Goal: Information Seeking & Learning: Learn about a topic

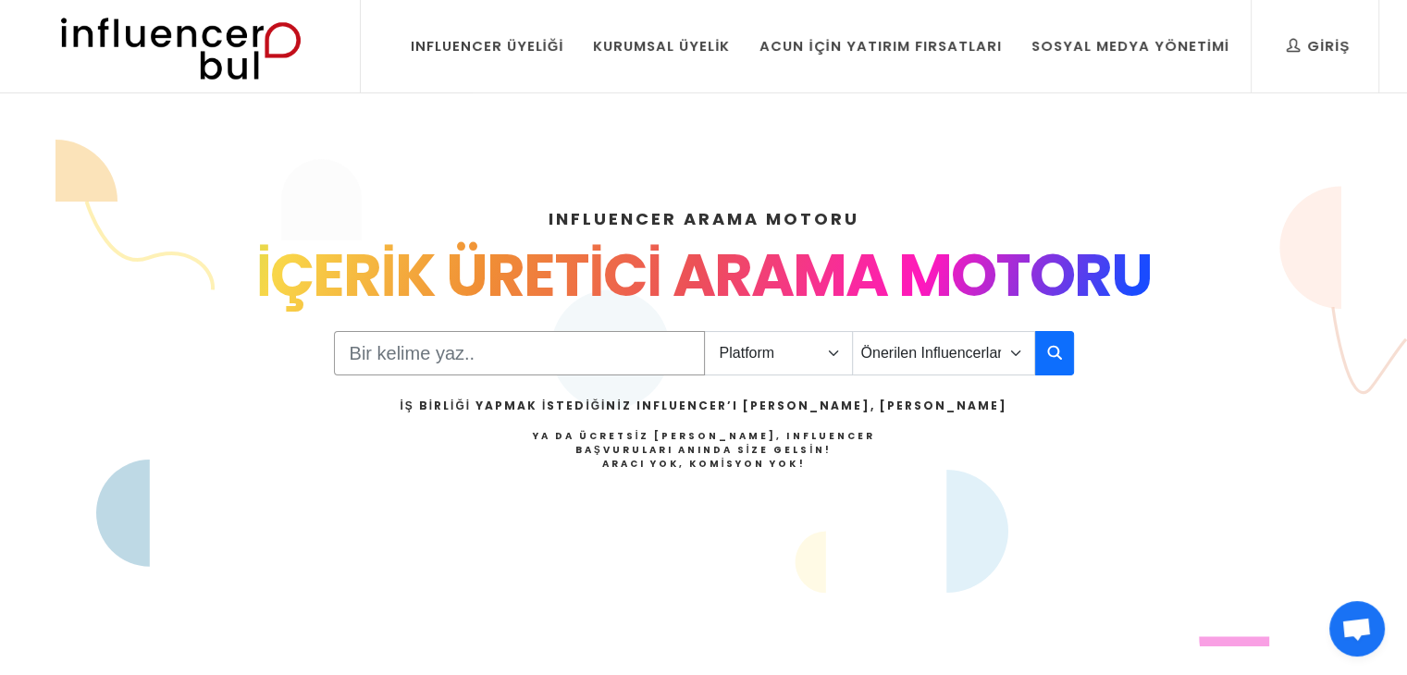
click at [544, 360] on input "Search" at bounding box center [519, 353] width 371 height 44
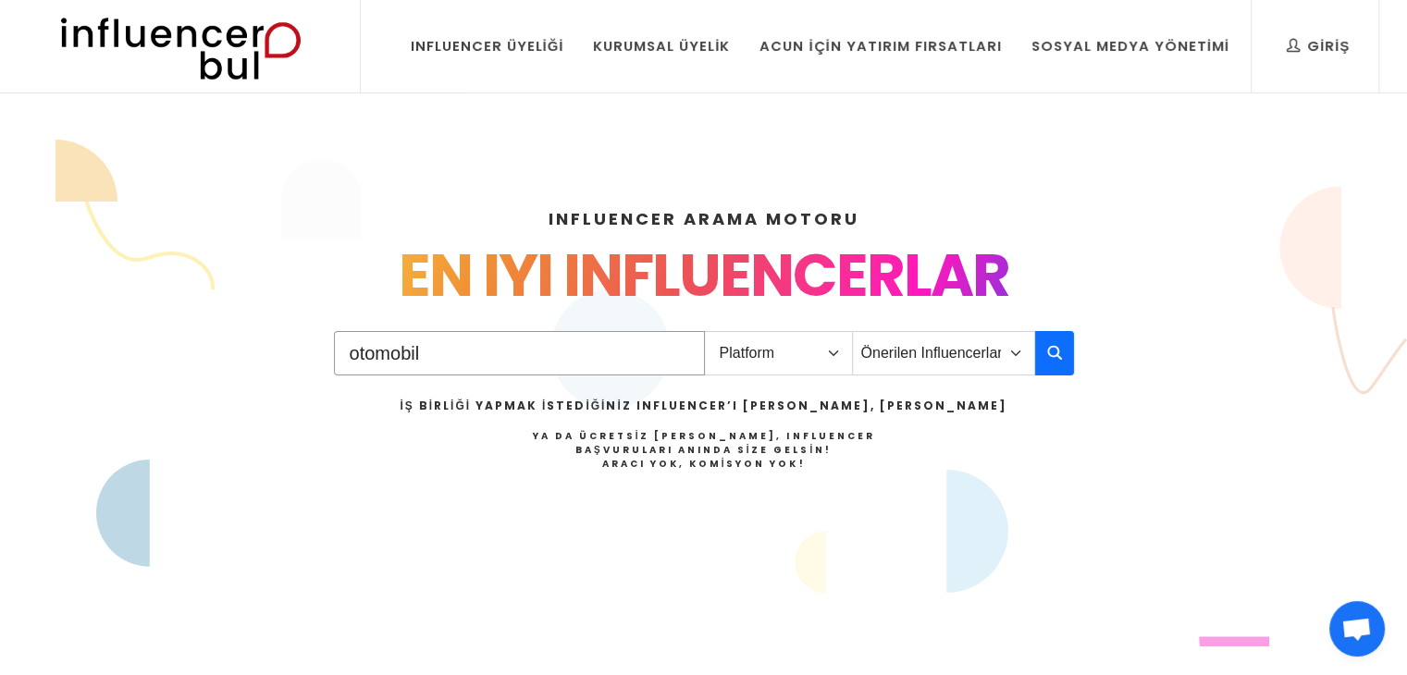
type input "otomobil"
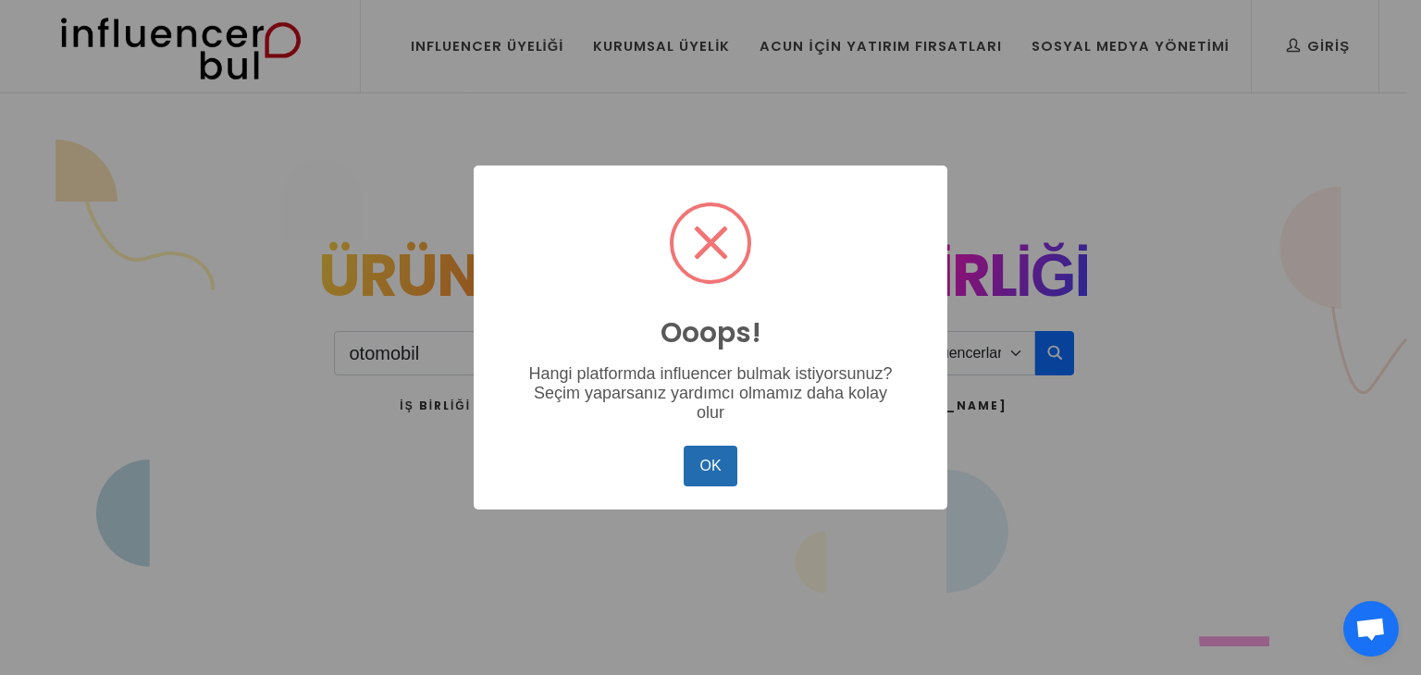
click at [699, 475] on button "OK" at bounding box center [710, 466] width 54 height 41
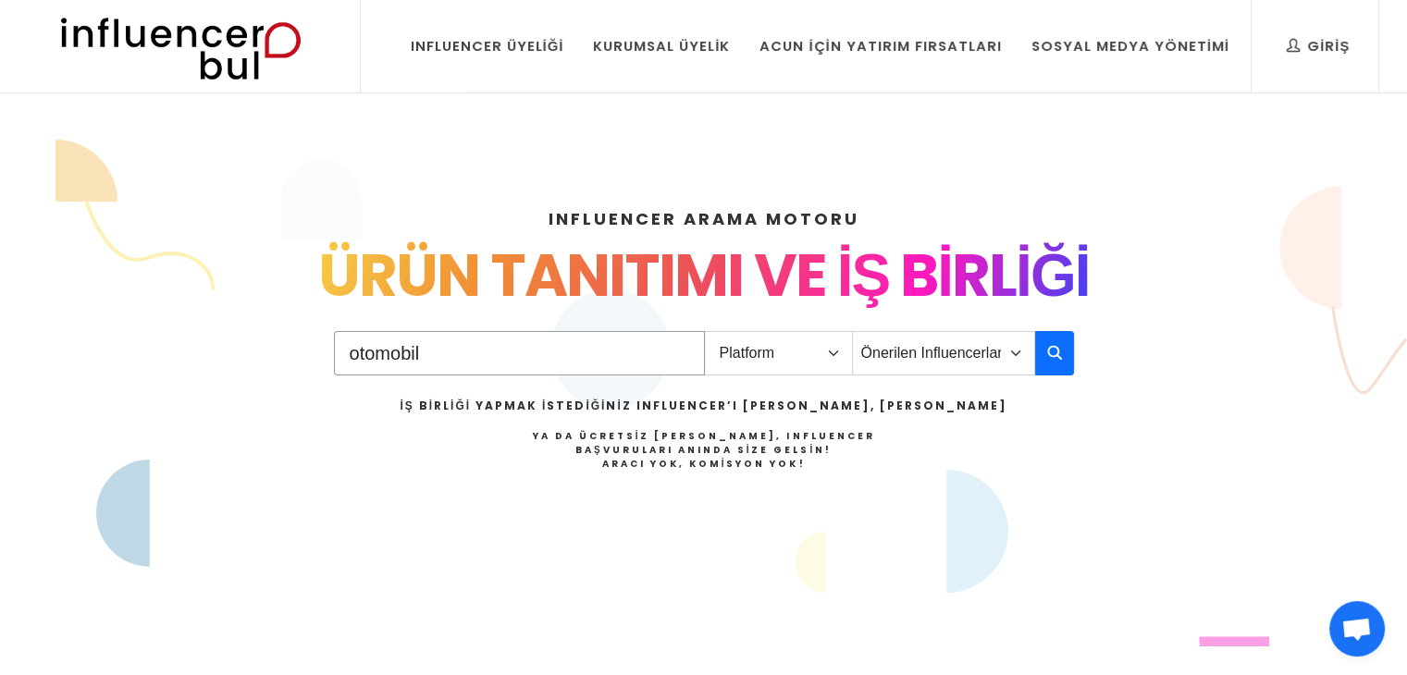
click at [680, 358] on input "otomobil" at bounding box center [519, 353] width 371 height 44
click at [737, 351] on select "Platform Instagram Facebook Youtube Tiktok Twitter Twitch" at bounding box center [778, 353] width 149 height 44
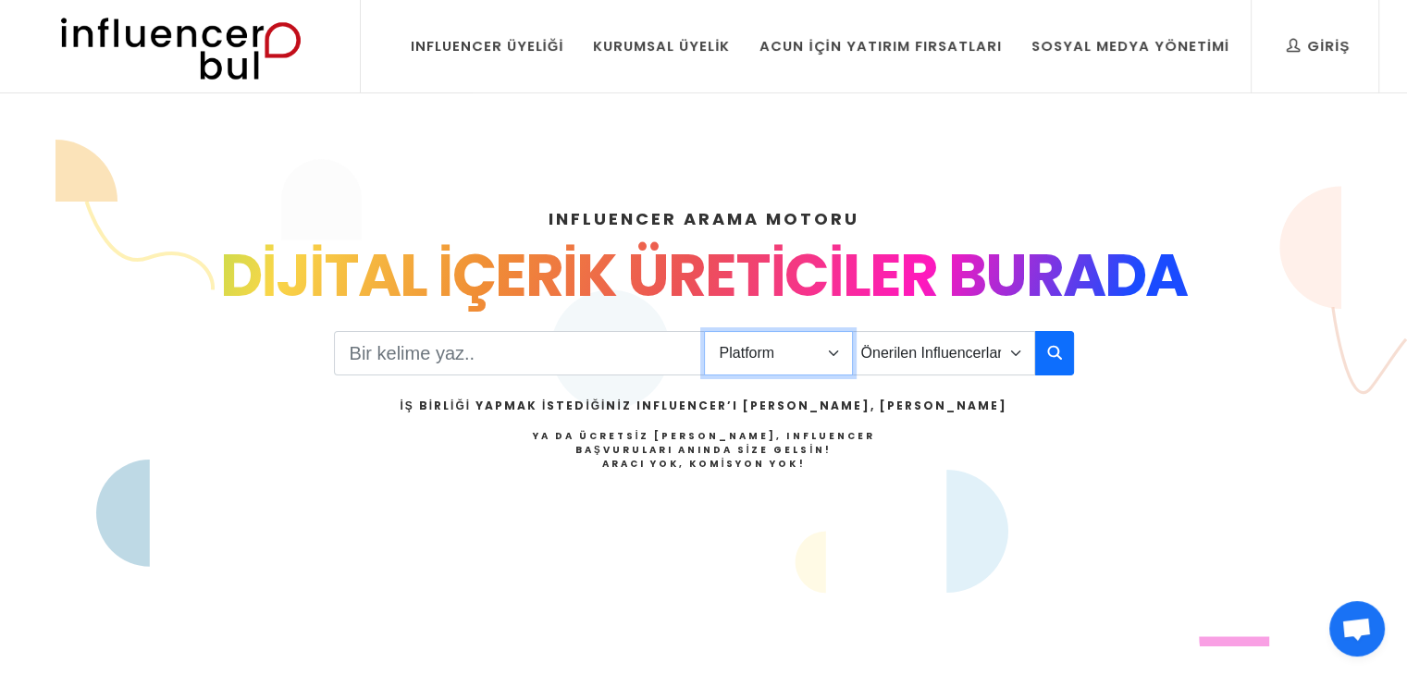
click at [704, 331] on select "Platform Instagram Facebook Youtube Tiktok Twitter Twitch" at bounding box center [778, 353] width 149 height 44
click at [754, 370] on select "Platform Instagram Facebook Youtube Tiktok Twitter Twitch" at bounding box center [778, 353] width 149 height 44
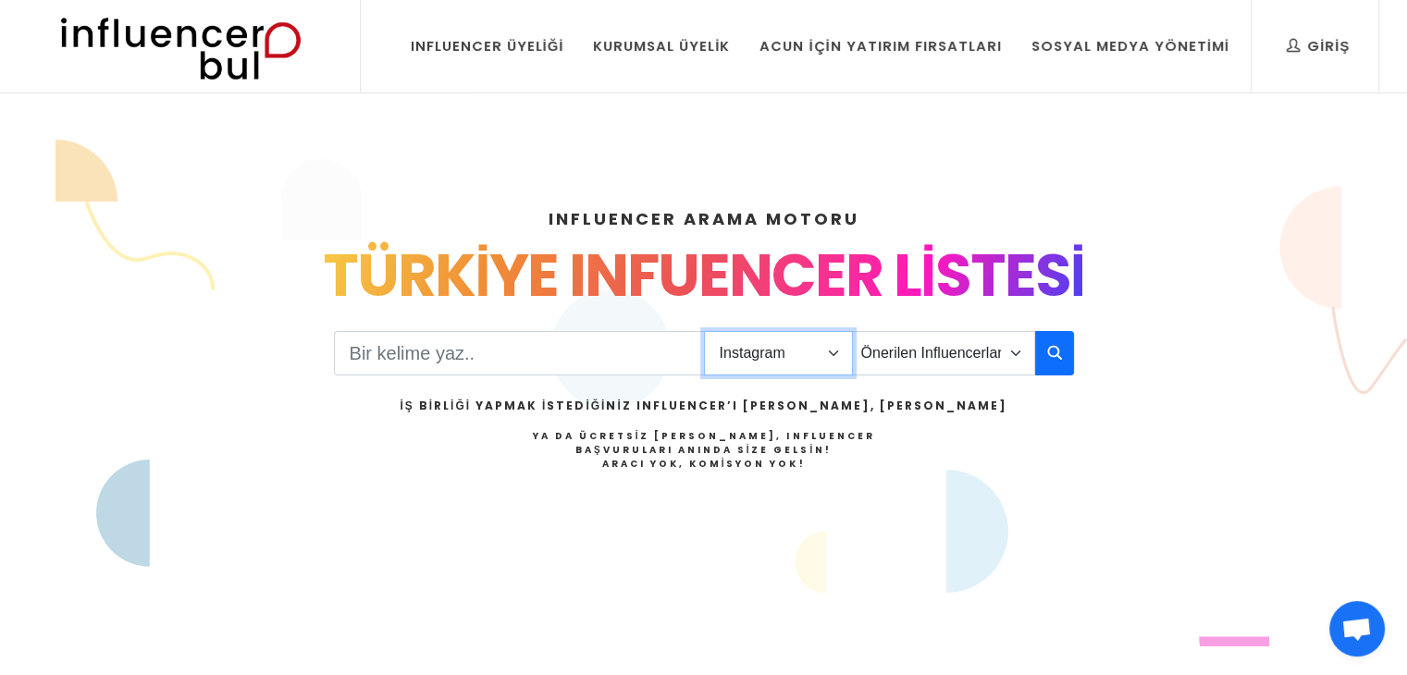
select select "4"
click at [704, 331] on select "Platform Instagram Facebook Youtube Tiktok Twitter Twitch" at bounding box center [778, 353] width 149 height 44
click at [745, 478] on div "İş Birliği Yapmak İstediğiniz Influencer’ı Siz Bulun, Siz Anlaşın Ya da Ücretsi…" at bounding box center [703, 457] width 607 height 119
click at [880, 423] on div "İş Birliği Yapmak İstediğiniz Influencer’ı Siz Bulun, Siz Anlaşın Ya da Ücretsi…" at bounding box center [703, 434] width 607 height 73
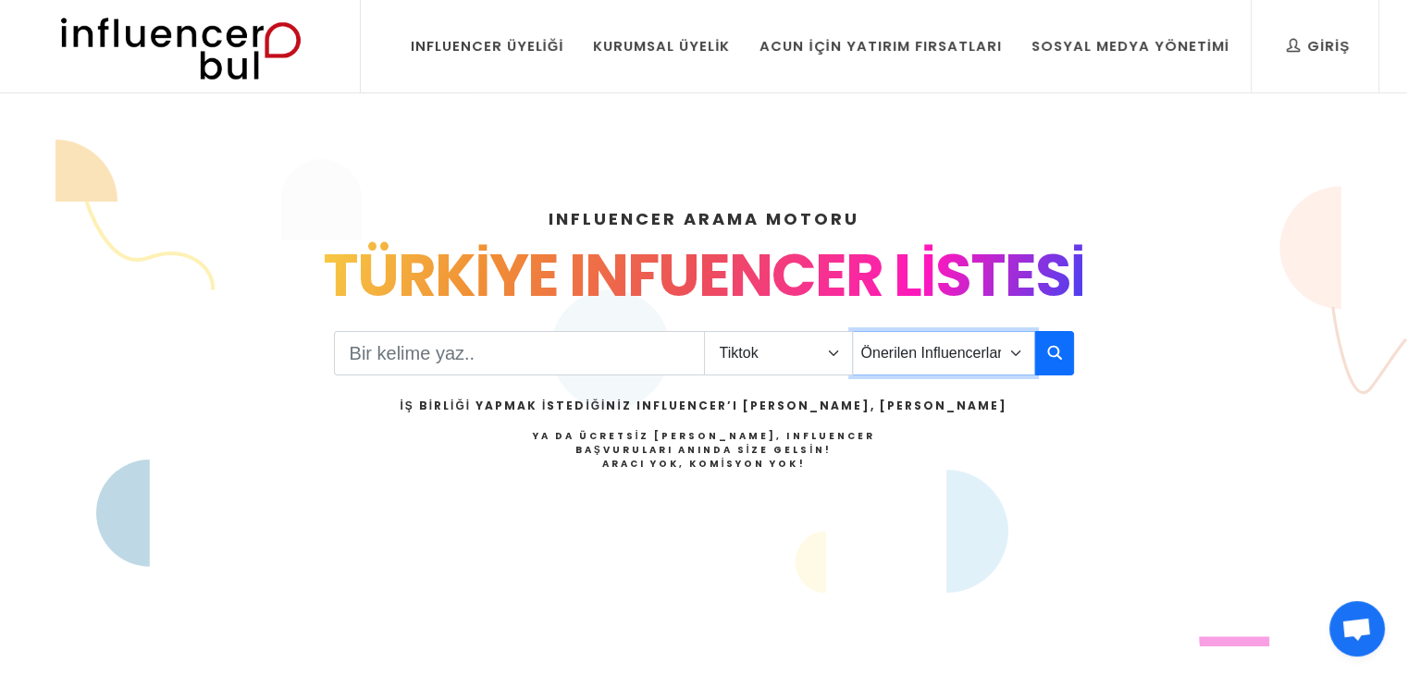
click at [938, 366] on select "Önerilen Influencerlar Aile & Çocuk & Ebeveyn Alışveriş & Giyim & Aksesuar Arab…" at bounding box center [943, 353] width 183 height 44
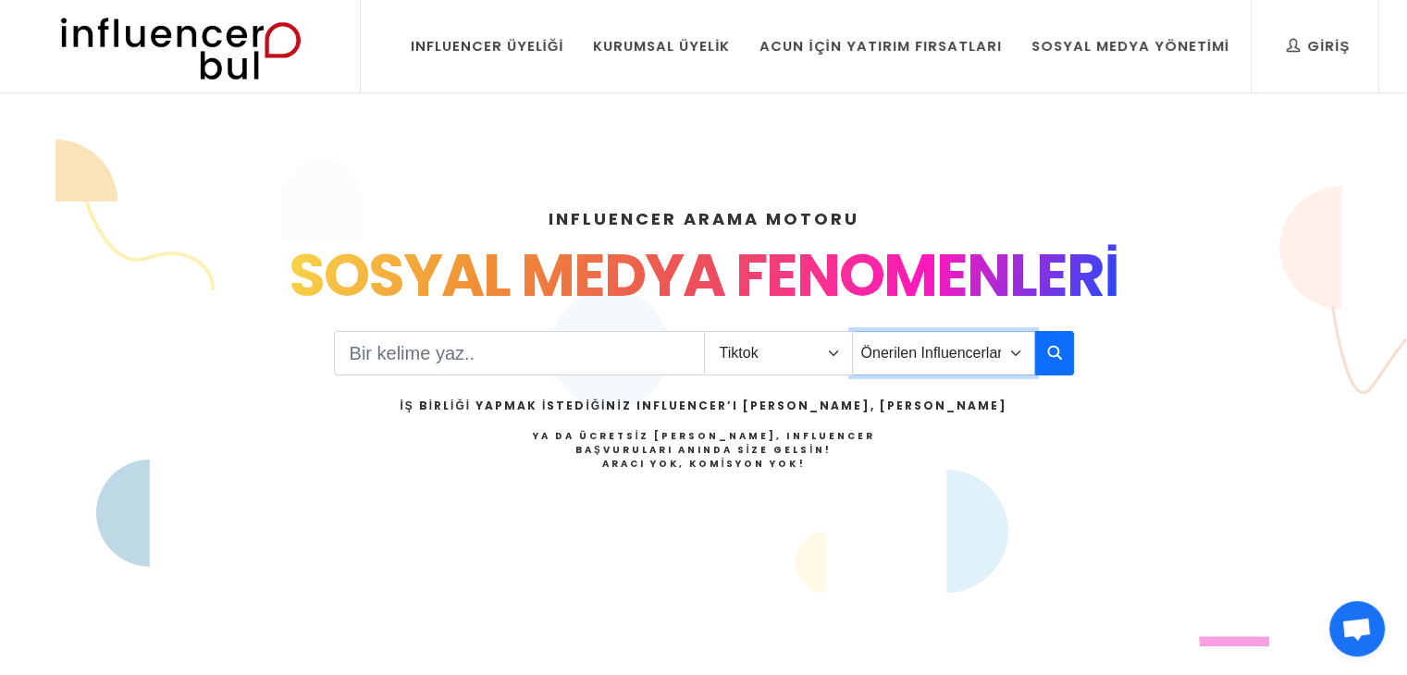
select select "3"
click at [852, 331] on select "Önerilen Influencerlar Aile & Çocuk & Ebeveyn Alışveriş & Giyim & Aksesuar Arab…" at bounding box center [943, 353] width 183 height 44
click at [1051, 351] on icon "button" at bounding box center [1054, 352] width 15 height 22
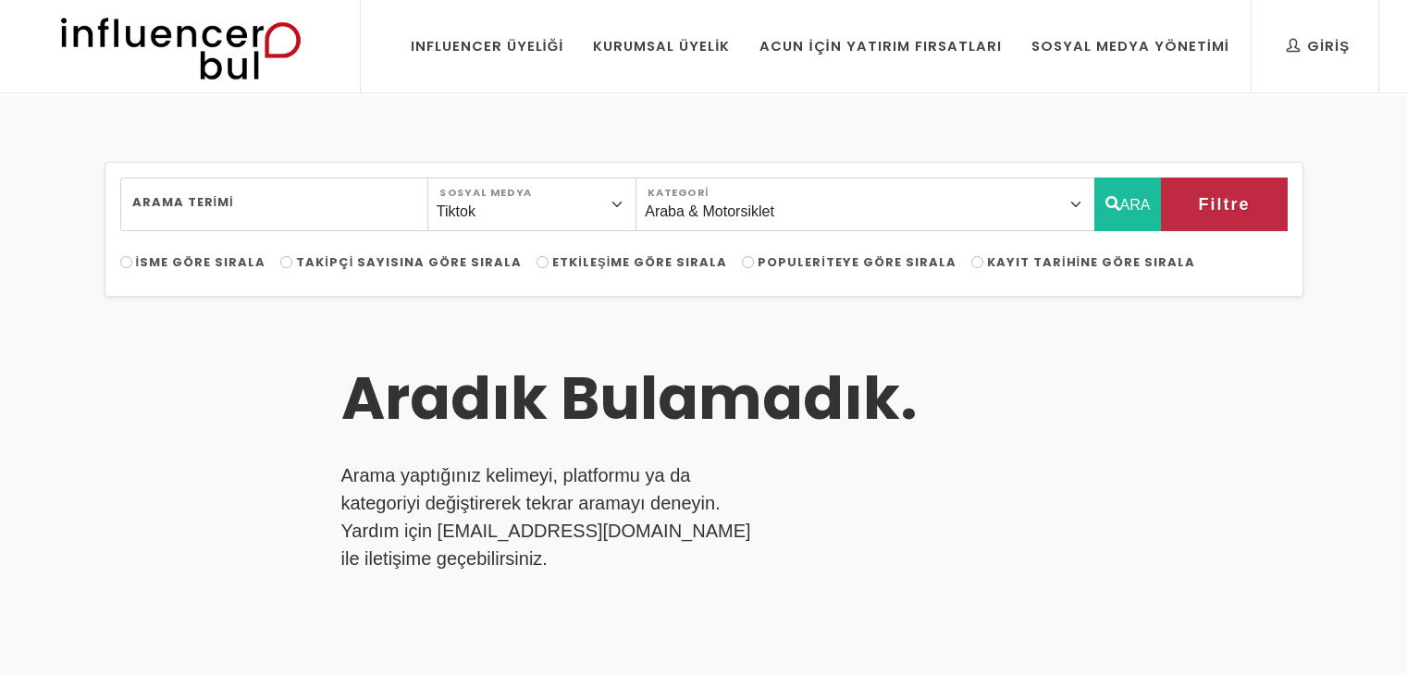
select select "3"
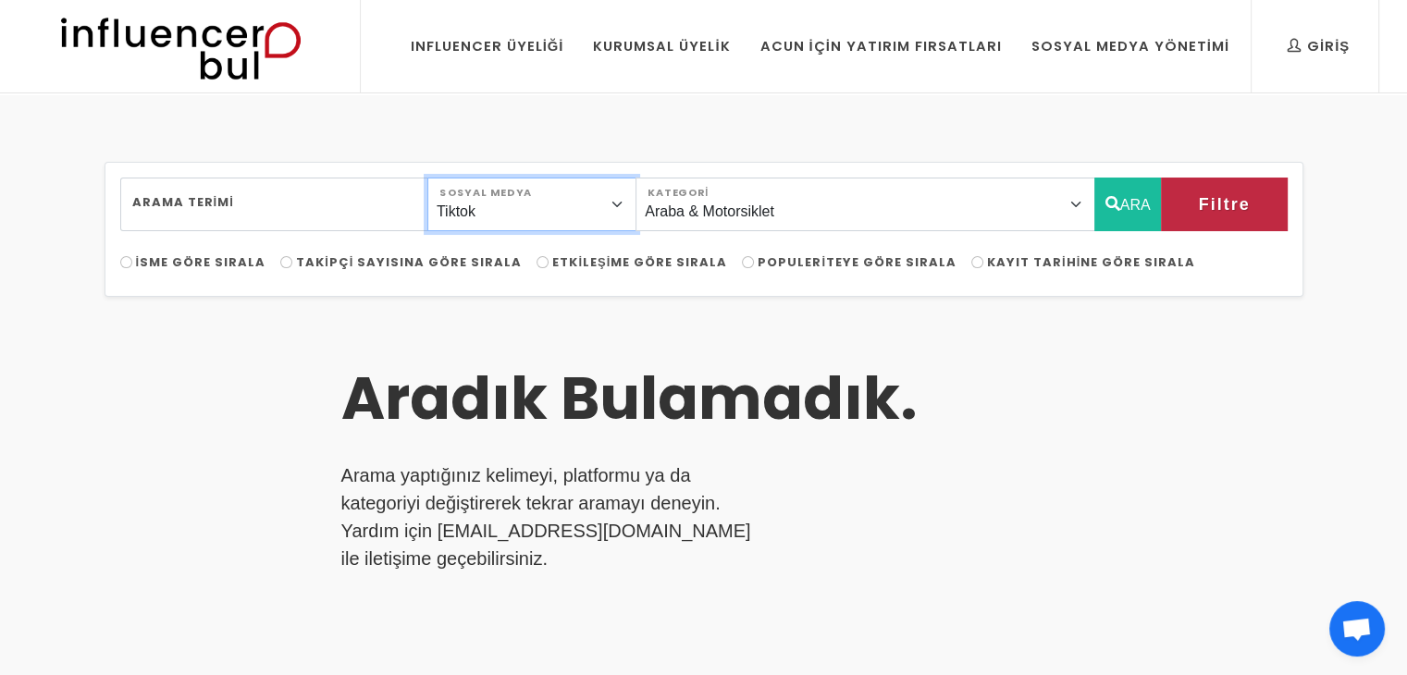
click at [576, 212] on select "Instagram Facebook Youtube Tiktok Twitter Twitch" at bounding box center [531, 205] width 209 height 54
select select "1"
click at [448, 178] on select "Instagram Facebook Youtube Tiktok Twitter Twitch" at bounding box center [531, 205] width 209 height 54
drag, startPoint x: 1221, startPoint y: 224, endPoint x: 1181, endPoint y: 266, distance: 58.2
click at [1181, 266] on div "Arama Terimi Instagram Facebook Youtube Tiktok Twitter Twitch Sosyal Medya Öner…" at bounding box center [704, 229] width 1199 height 135
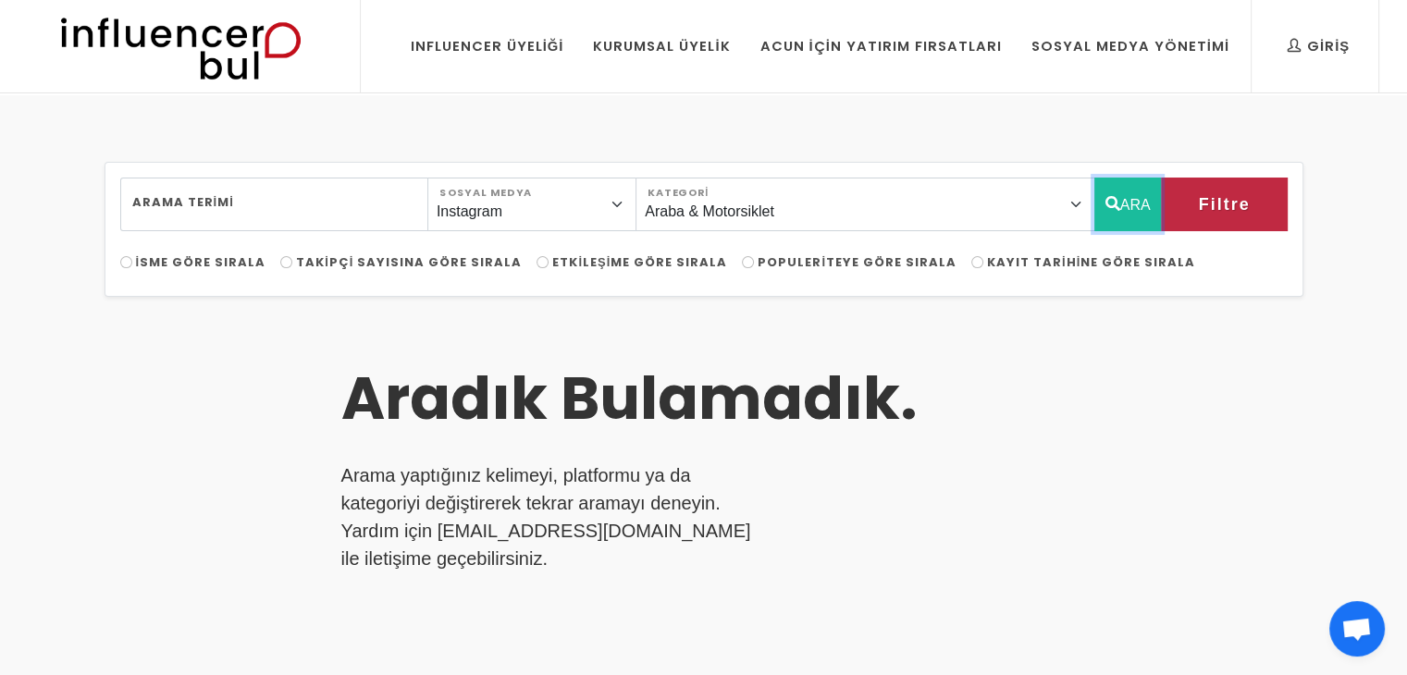
click at [1147, 211] on button "ARA" at bounding box center [1128, 205] width 68 height 54
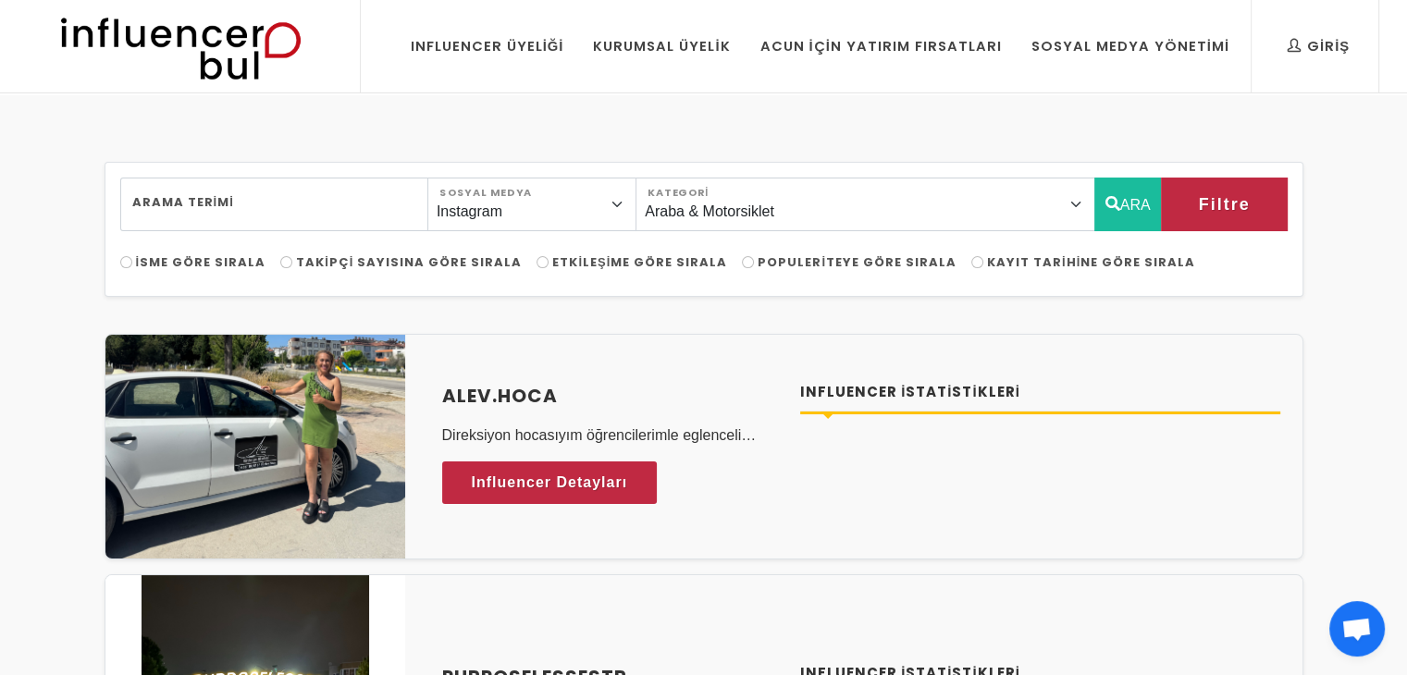
click at [742, 263] on label "Populeriteye Göre Sırala" at bounding box center [849, 262] width 215 height 18
click at [742, 263] on input "Populeriteye Göre Sırala" at bounding box center [748, 262] width 12 height 12
radio input "true"
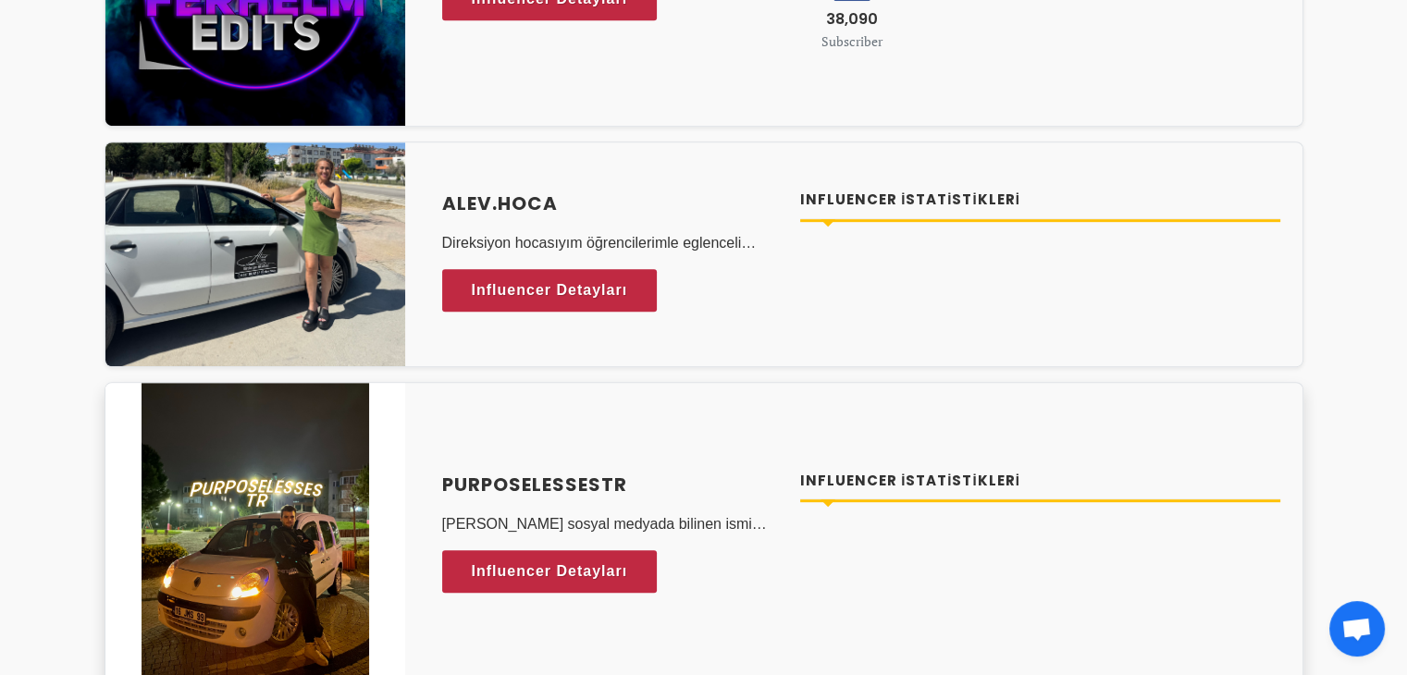
scroll to position [899, 0]
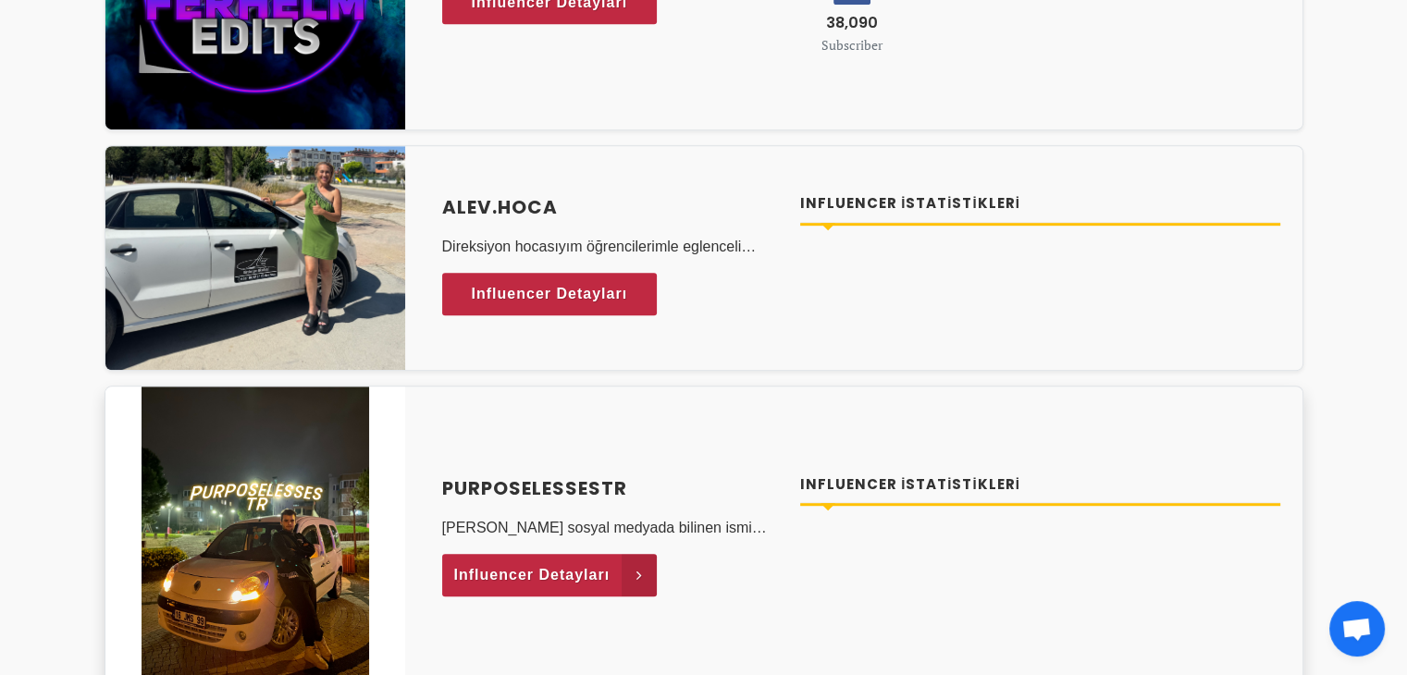
click at [561, 585] on span "Influencer Detayları" at bounding box center [532, 575] width 156 height 28
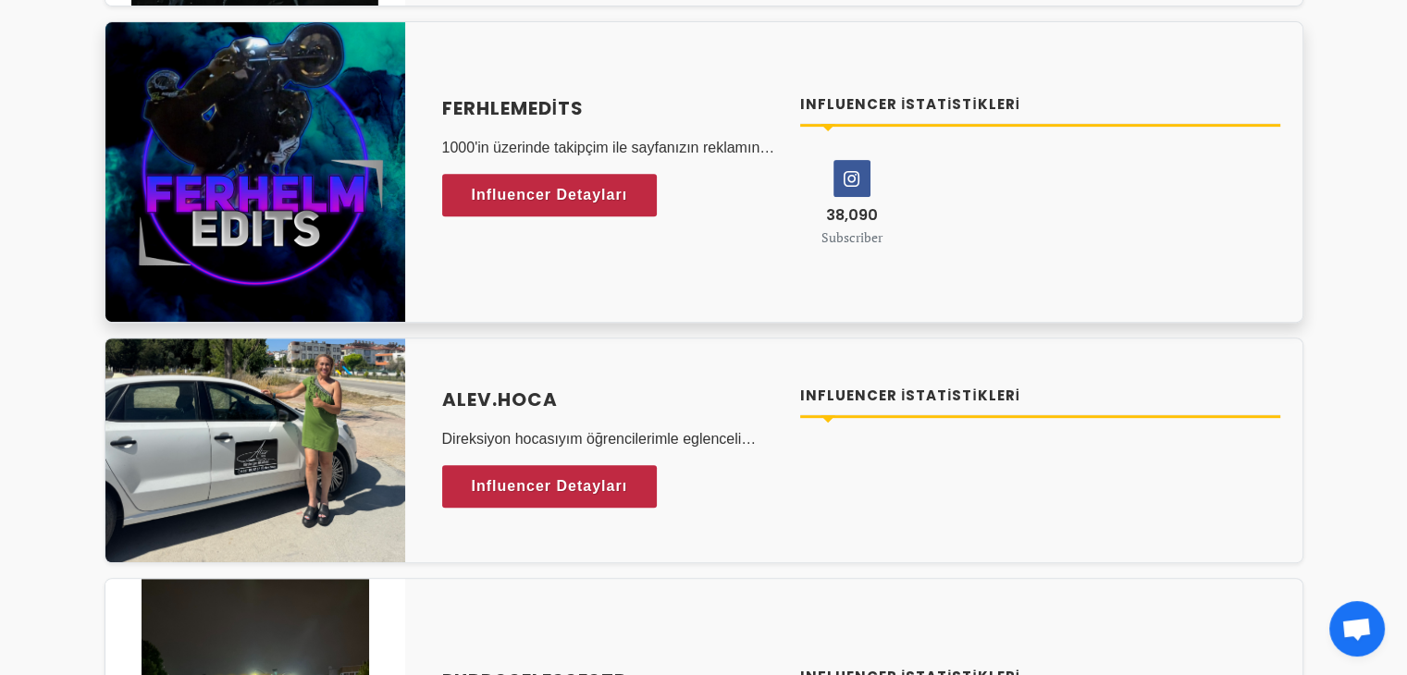
scroll to position [692, 0]
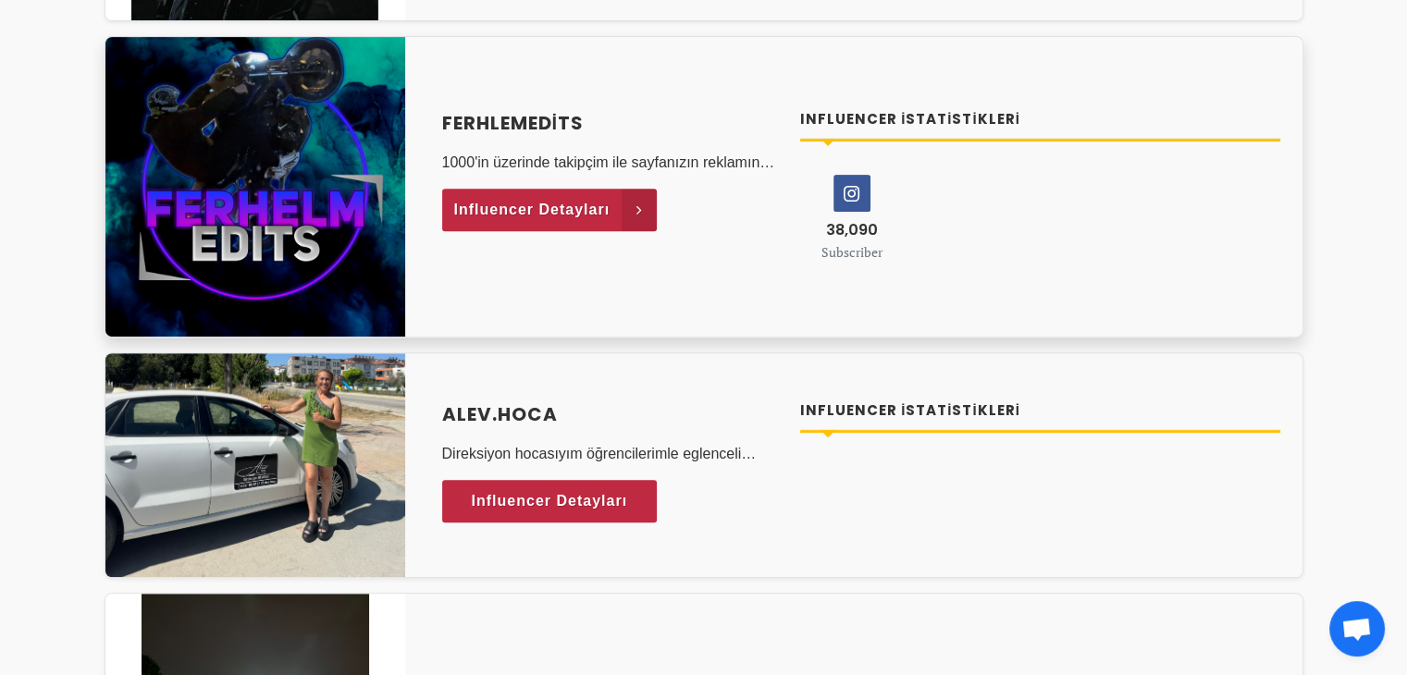
click at [492, 207] on span "Influencer Detayları" at bounding box center [532, 210] width 156 height 28
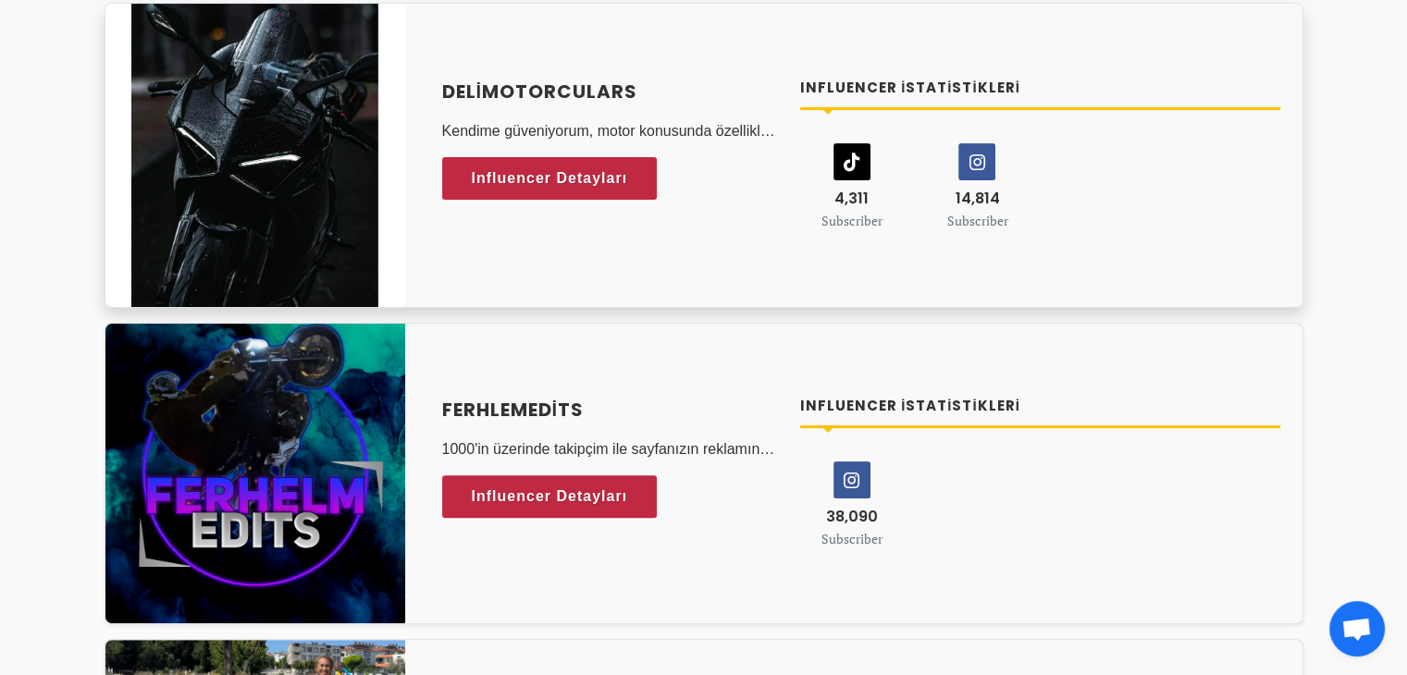
scroll to position [403, 0]
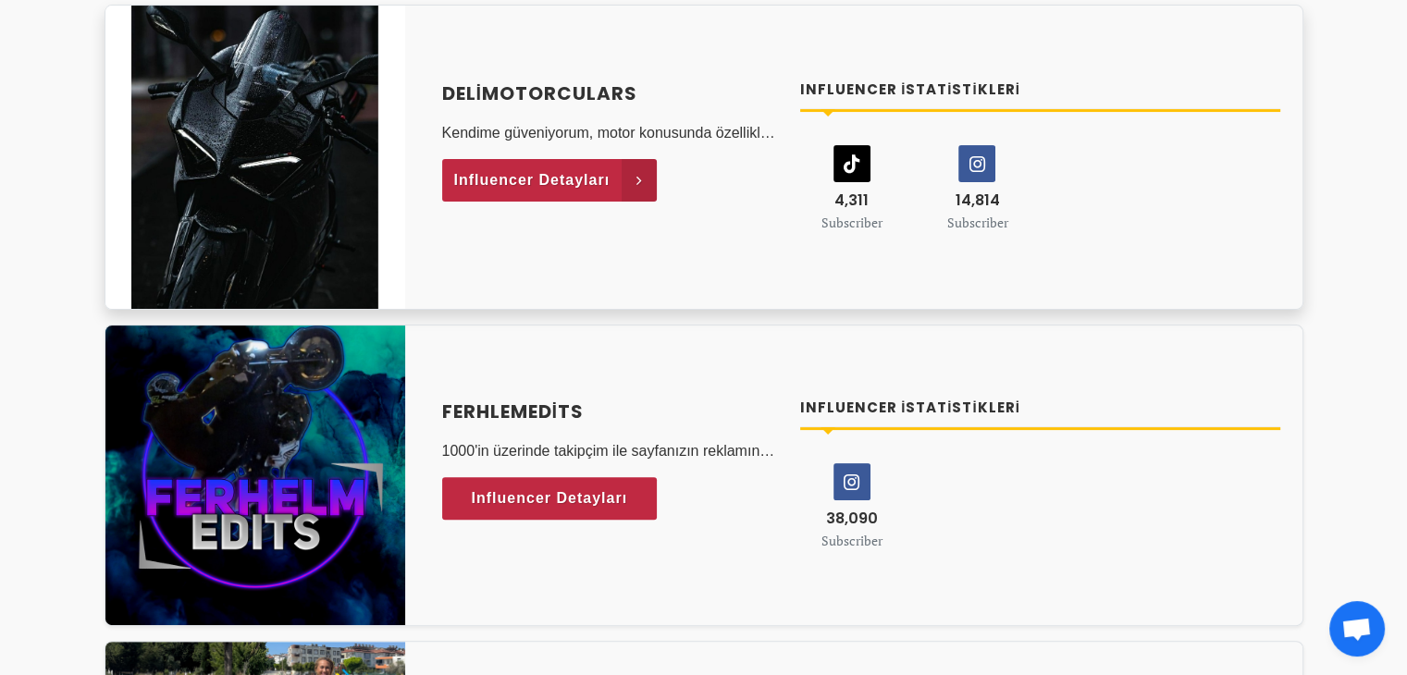
click at [522, 186] on span "Influencer Detayları" at bounding box center [532, 180] width 156 height 28
click at [251, 276] on img at bounding box center [254, 157] width 247 height 303
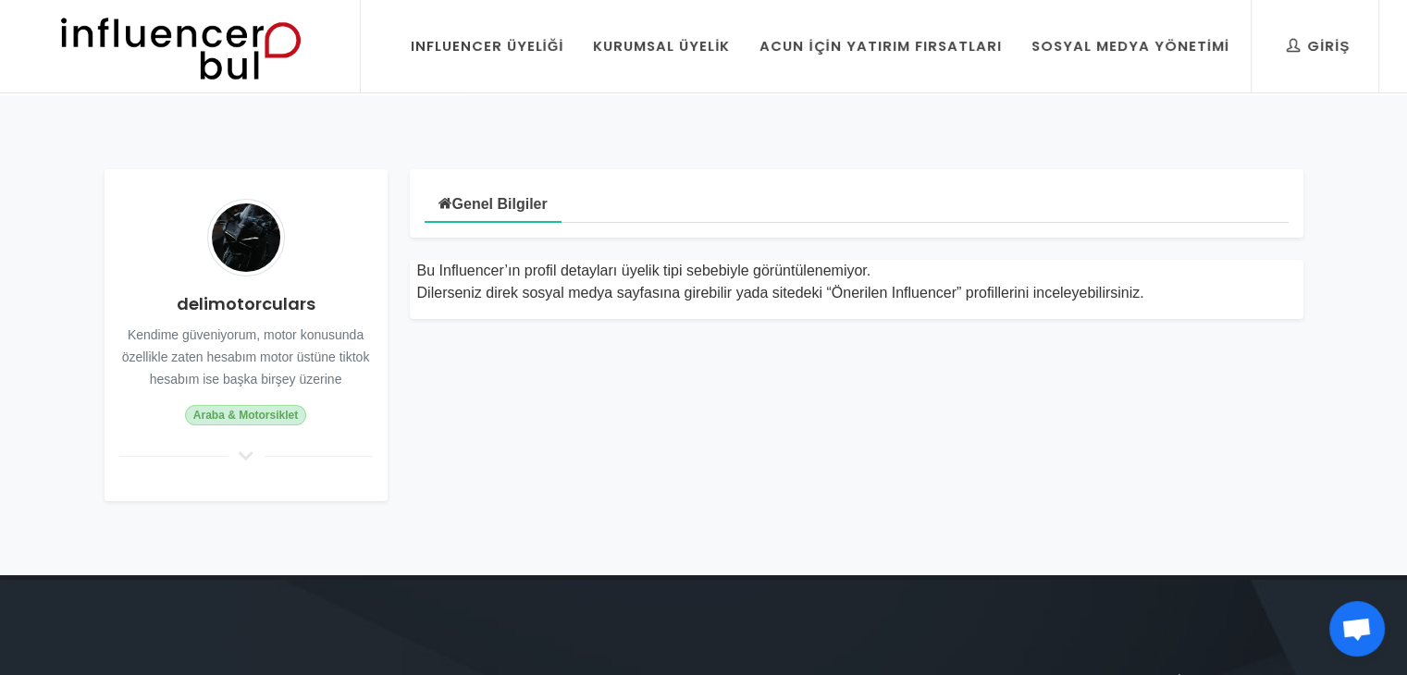
click at [522, 186] on link "Genel Bilgiler" at bounding box center [492, 202] width 137 height 41
